Goal: Transaction & Acquisition: Subscribe to service/newsletter

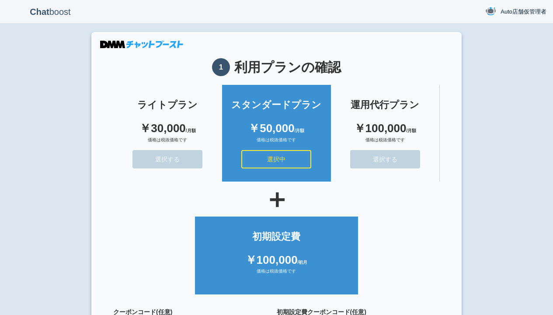
scroll to position [78, 0]
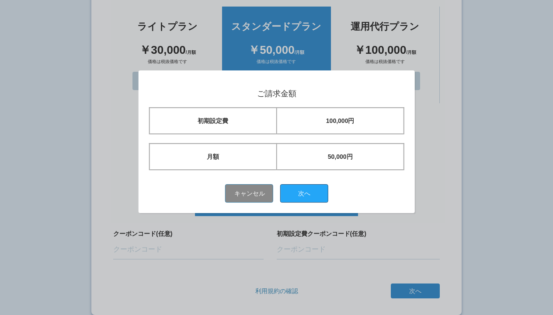
click at [307, 193] on button "次へ" at bounding box center [304, 193] width 48 height 18
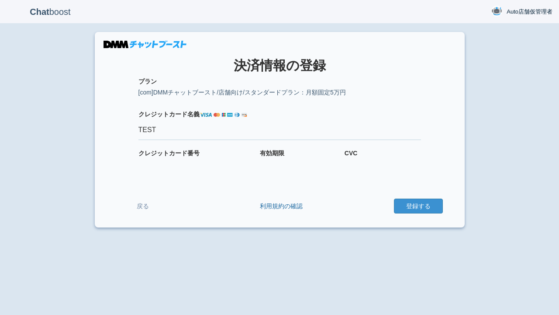
type input "TEST"
click at [418, 206] on button "登録する" at bounding box center [418, 205] width 49 height 15
